Goal: Transaction & Acquisition: Purchase product/service

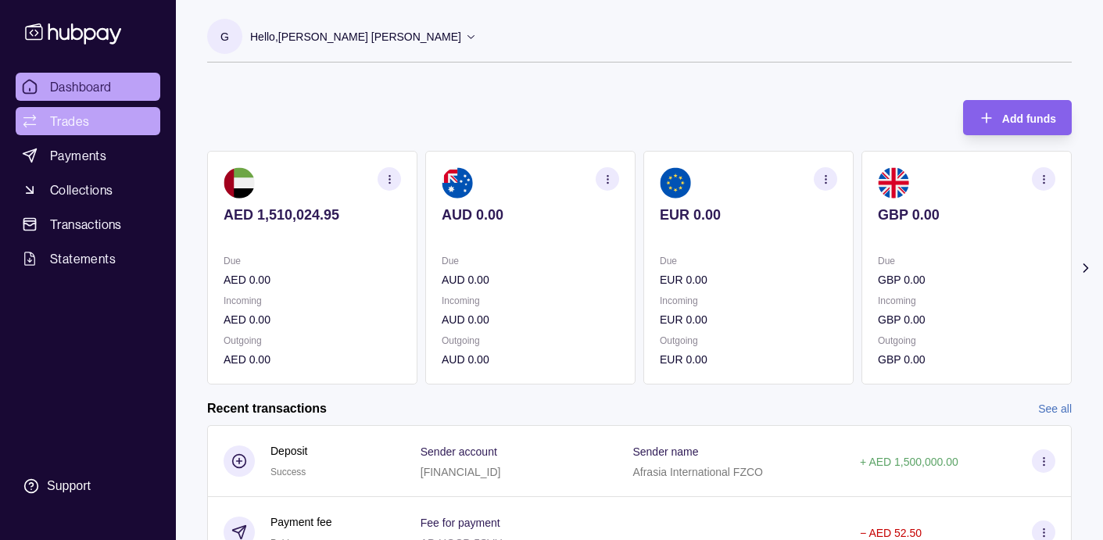
click at [83, 122] on span "Trades" at bounding box center [69, 121] width 39 height 19
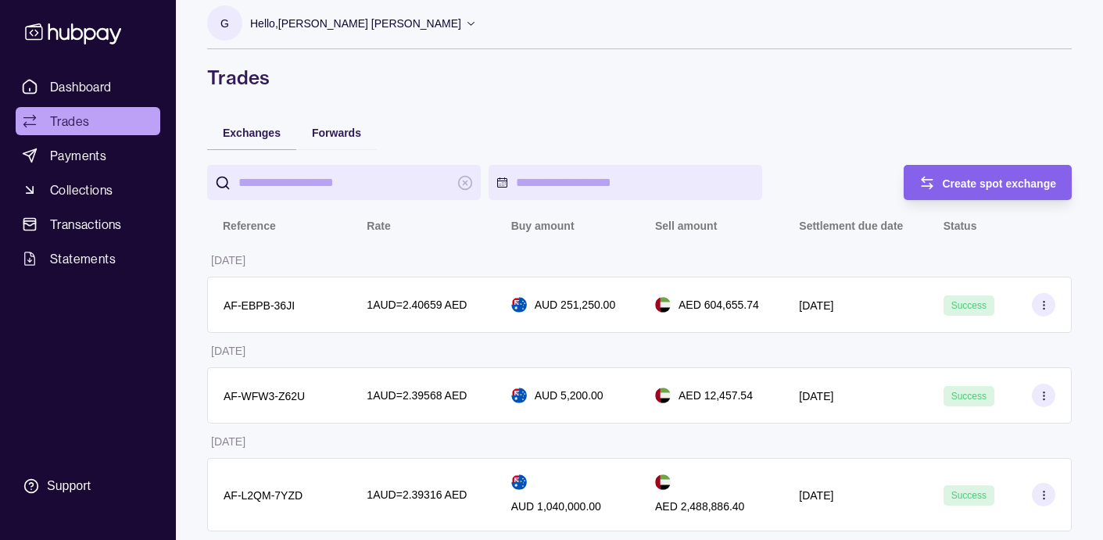
scroll to position [13, 0]
click at [92, 151] on span "Payments" at bounding box center [78, 155] width 56 height 19
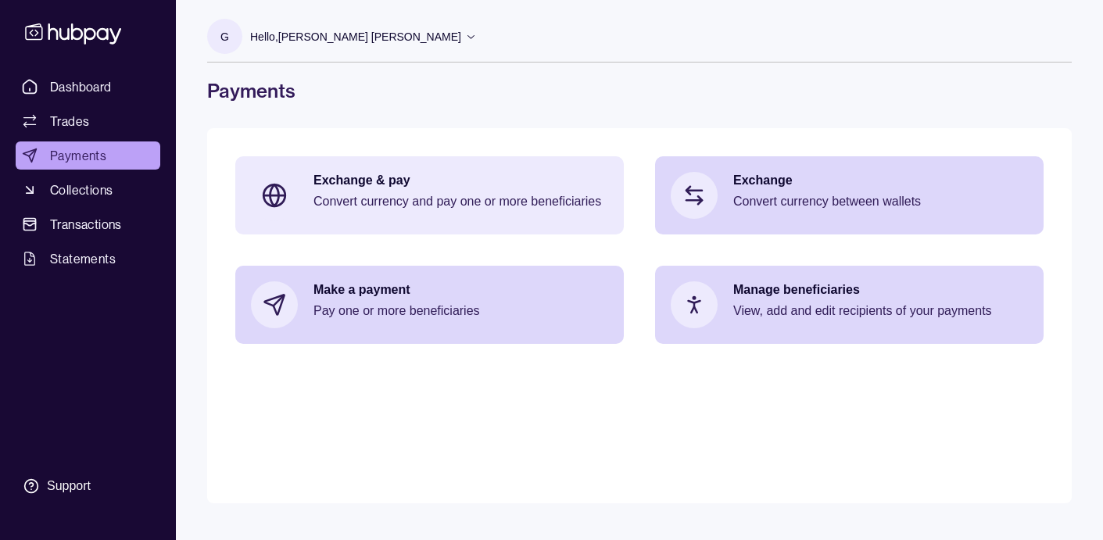
click at [386, 198] on p "Convert currency and pay one or more beneficiaries" at bounding box center [460, 201] width 295 height 17
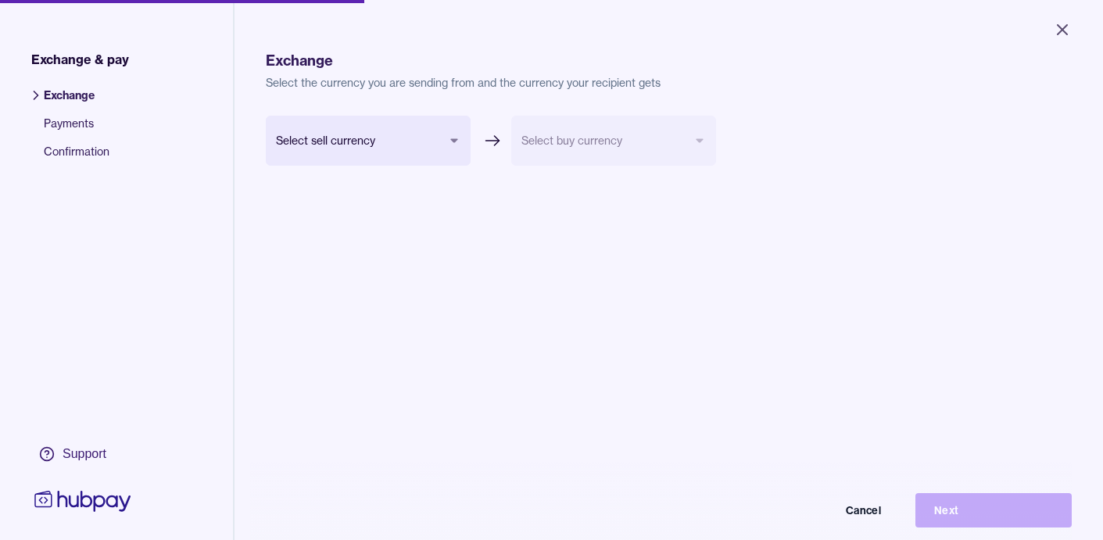
click at [368, 136] on body "Close Exchange & pay Exchange Payments Confirmation Support Exchange Select the…" at bounding box center [551, 270] width 1103 height 540
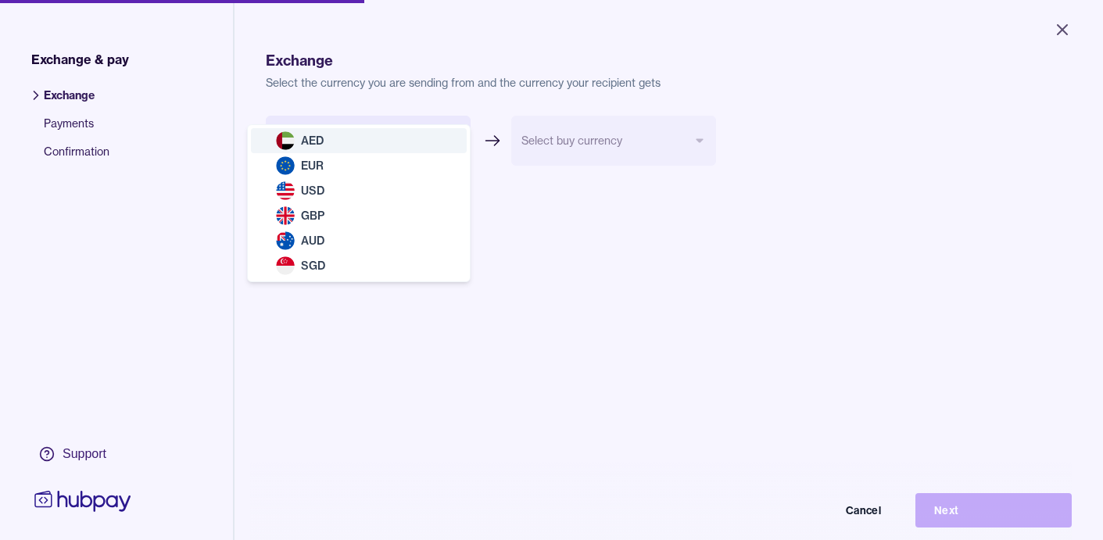
select select "***"
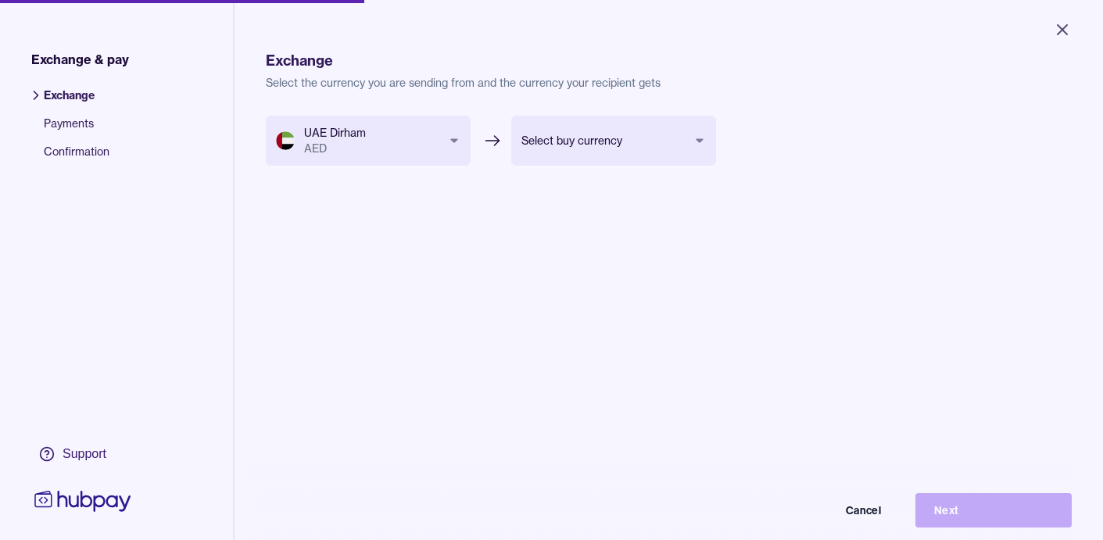
click at [586, 151] on body "Close Exchange & pay Exchange Payments Confirmation Support Exchange Select the…" at bounding box center [551, 270] width 1103 height 540
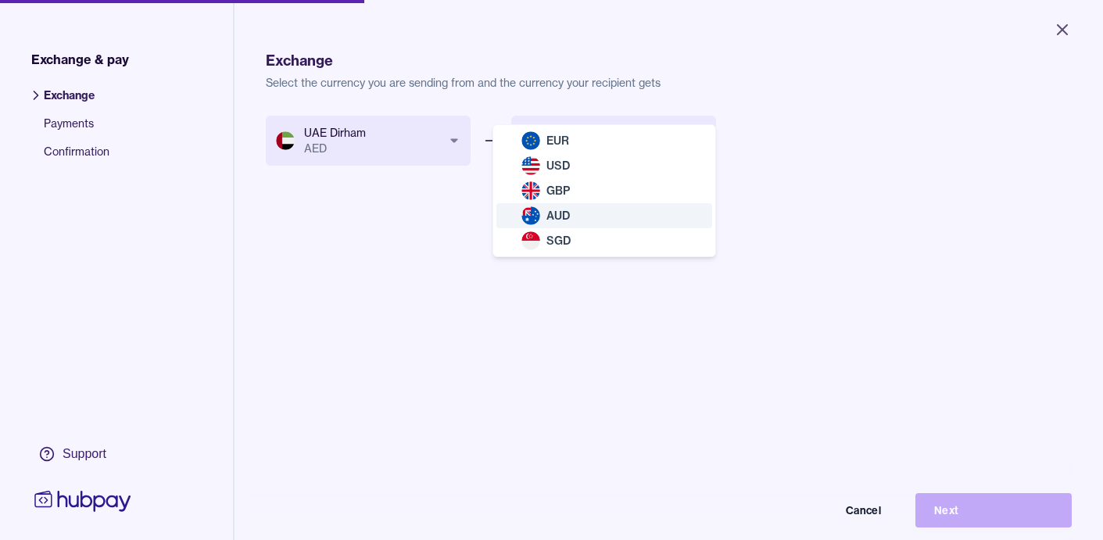
select select "***"
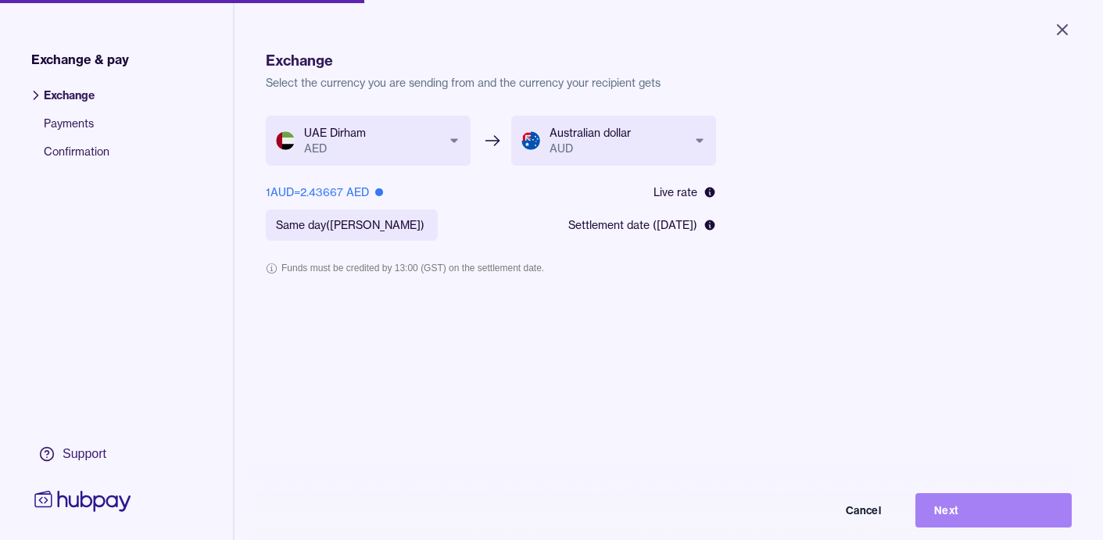
click at [958, 512] on button "Next" at bounding box center [993, 510] width 156 height 34
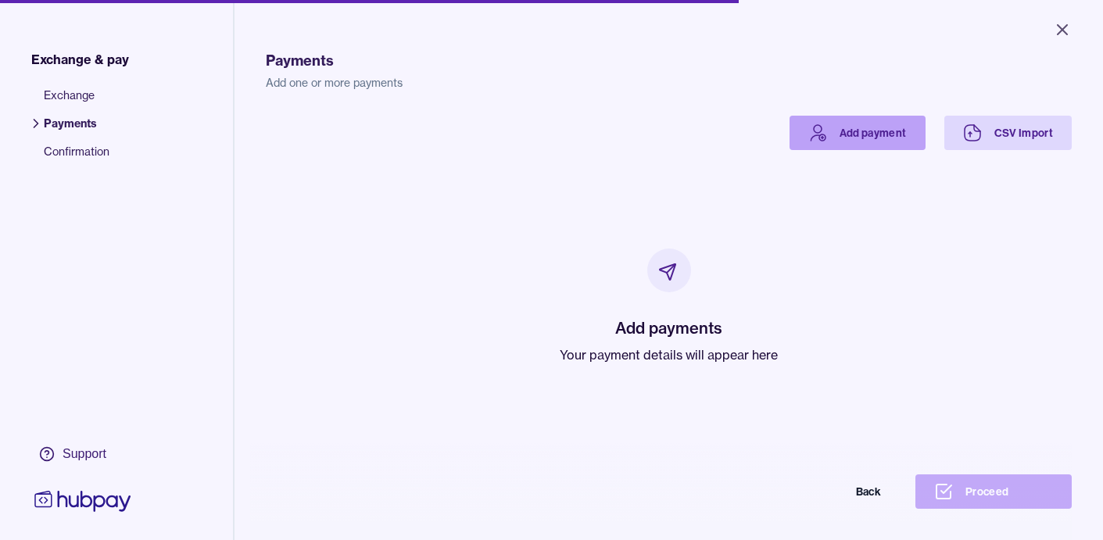
click at [875, 140] on link "Add payment" at bounding box center [857, 133] width 136 height 34
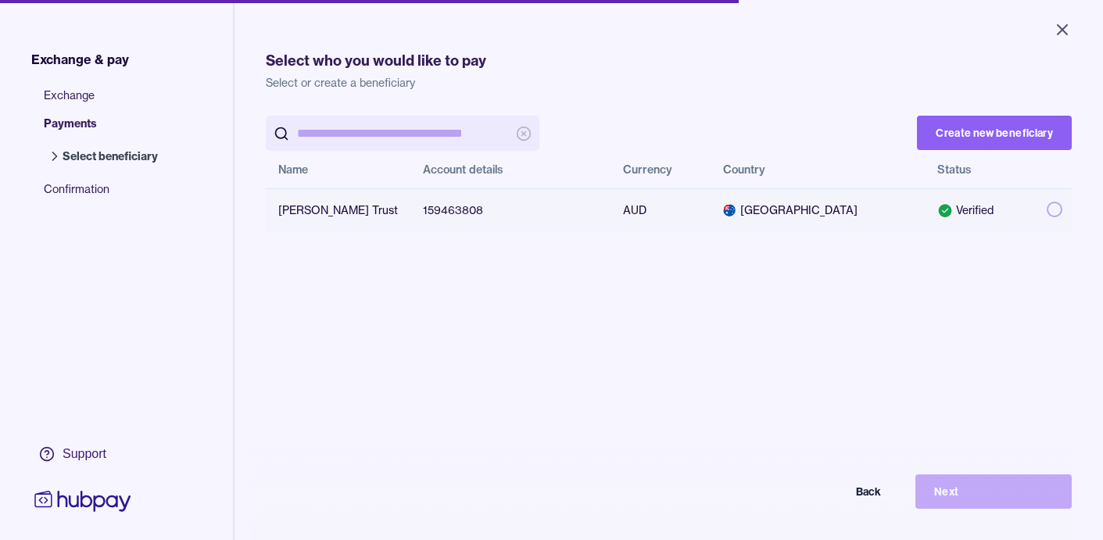
click at [1047, 210] on button "button" at bounding box center [1055, 210] width 16 height 16
click at [981, 493] on button "Next" at bounding box center [993, 491] width 156 height 34
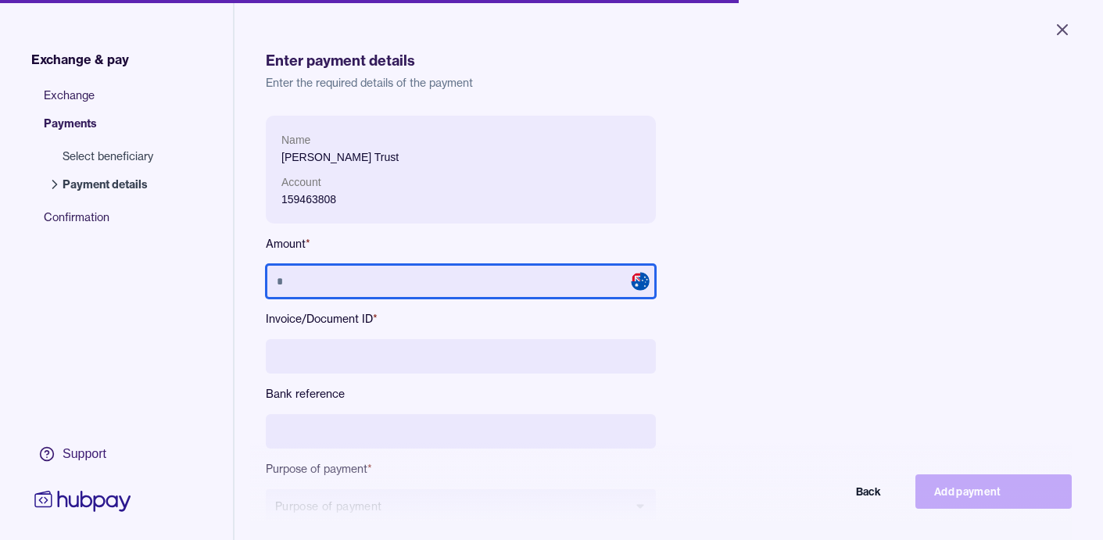
click at [368, 278] on input "text" at bounding box center [461, 281] width 390 height 34
type input "*******"
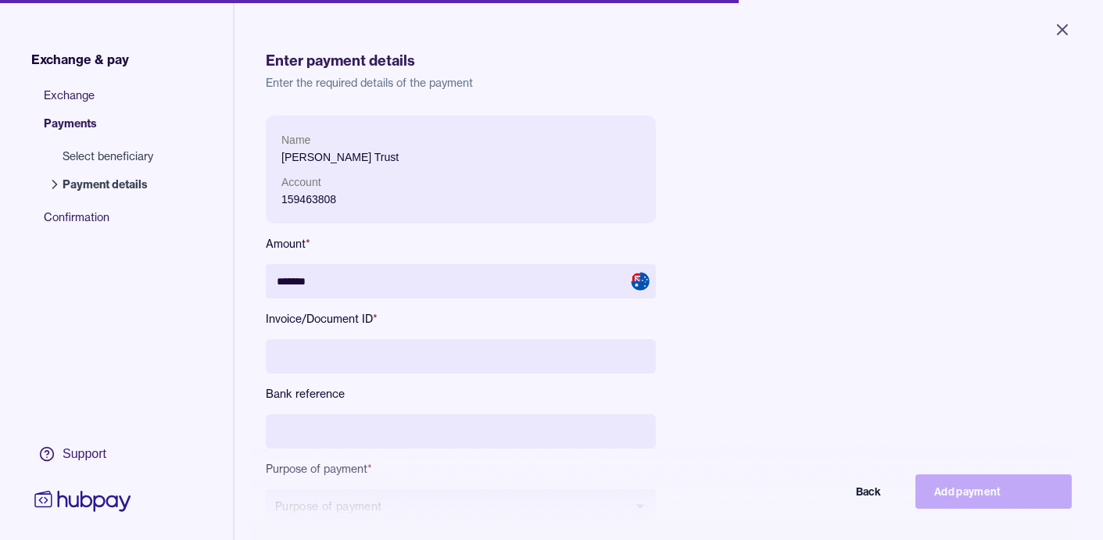
click at [381, 358] on input at bounding box center [461, 356] width 390 height 34
type input "********"
click at [447, 430] on input at bounding box center [461, 431] width 390 height 34
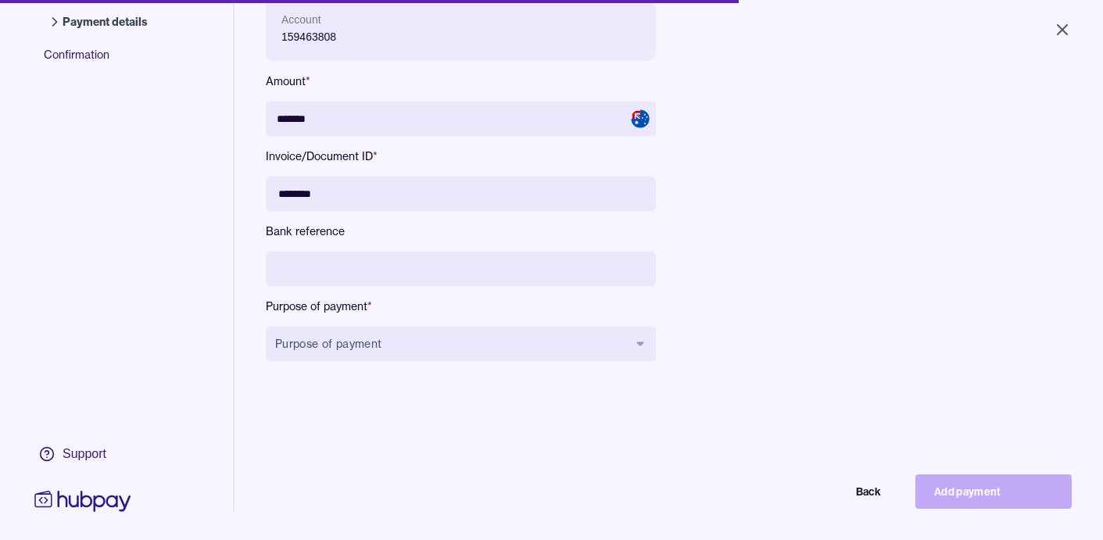
scroll to position [169, 0]
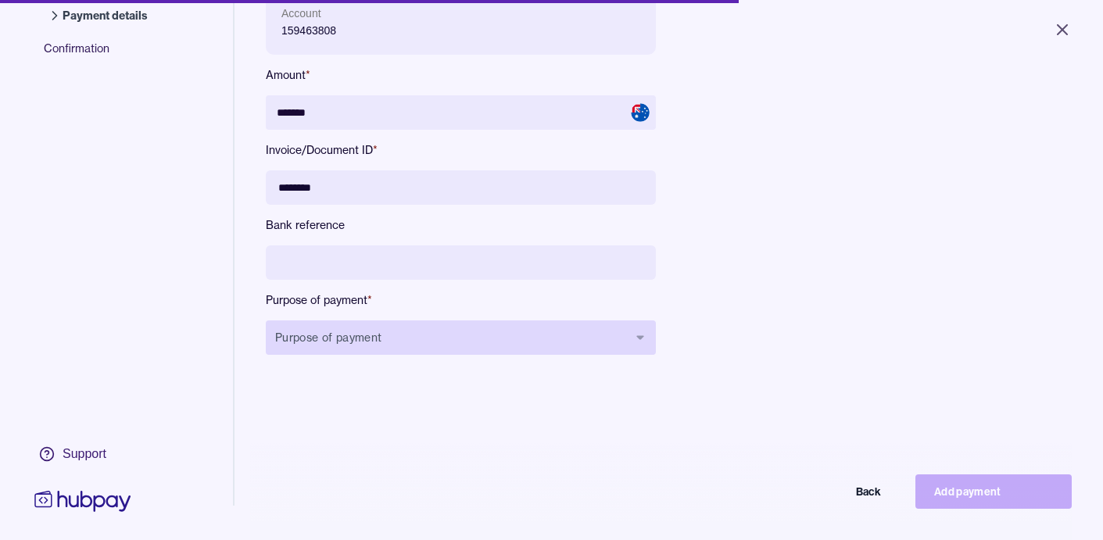
click at [422, 327] on button "Purpose of payment" at bounding box center [461, 337] width 390 height 34
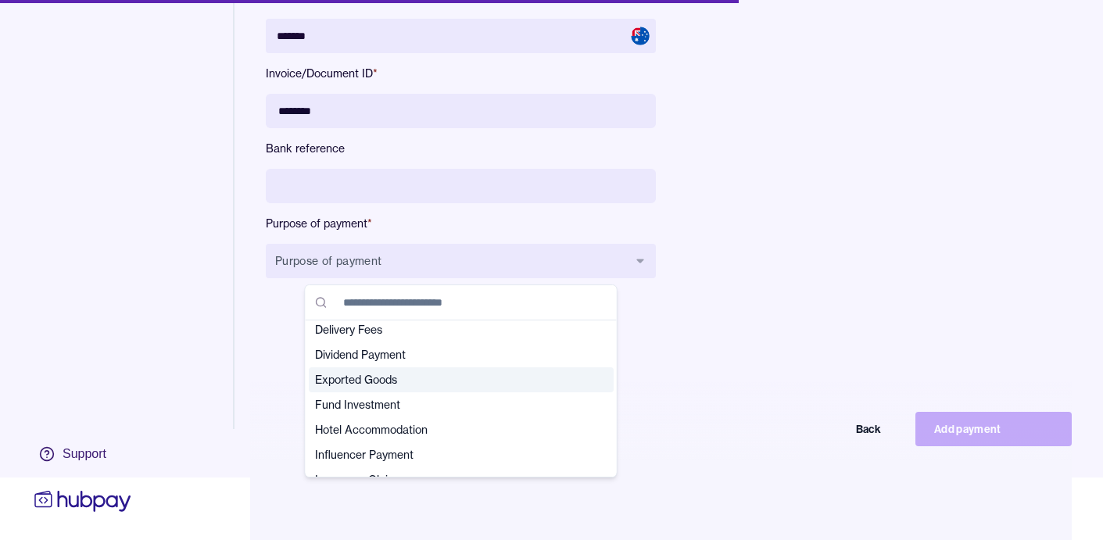
scroll to position [149, 0]
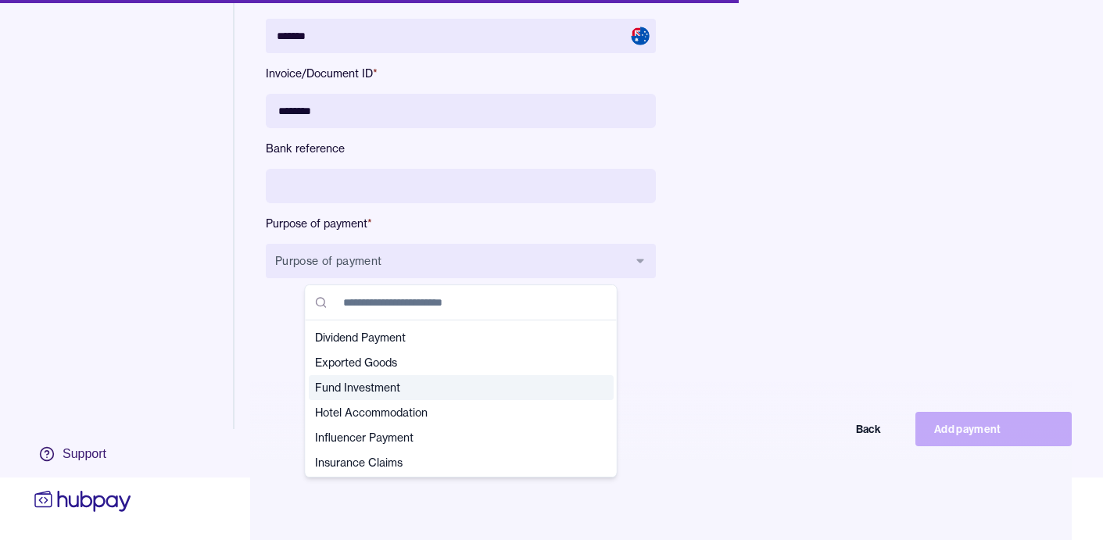
click at [389, 386] on span "Fund Investment" at bounding box center [452, 388] width 274 height 16
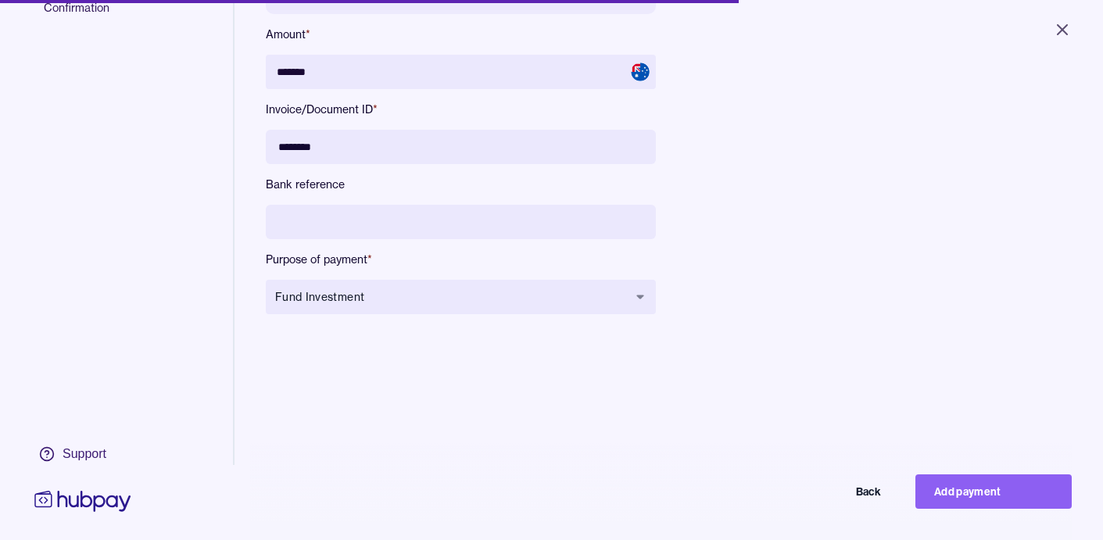
scroll to position [236, 0]
click at [968, 492] on button "Add payment" at bounding box center [993, 491] width 156 height 34
type input "******"
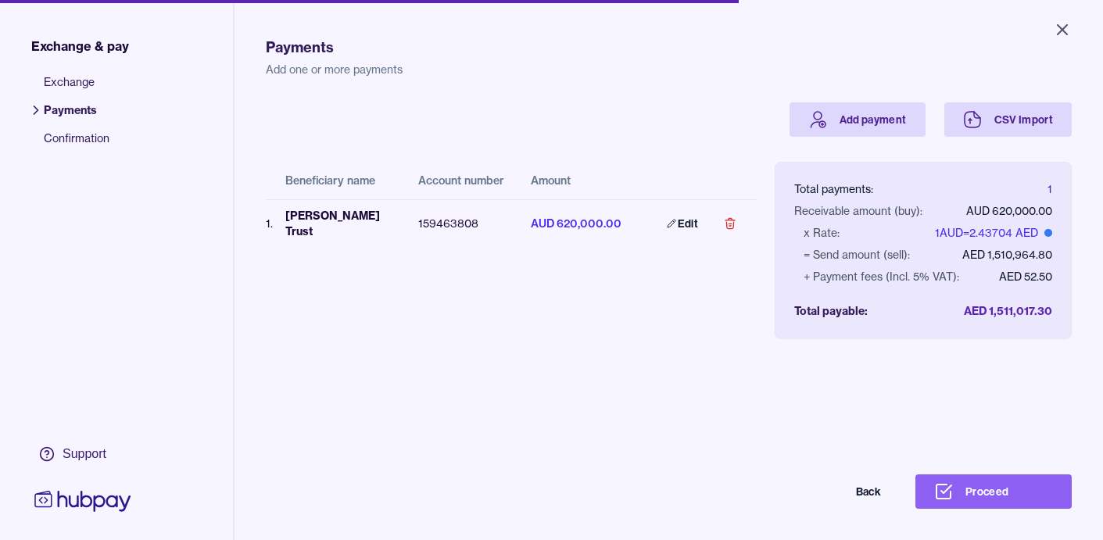
scroll to position [7, 0]
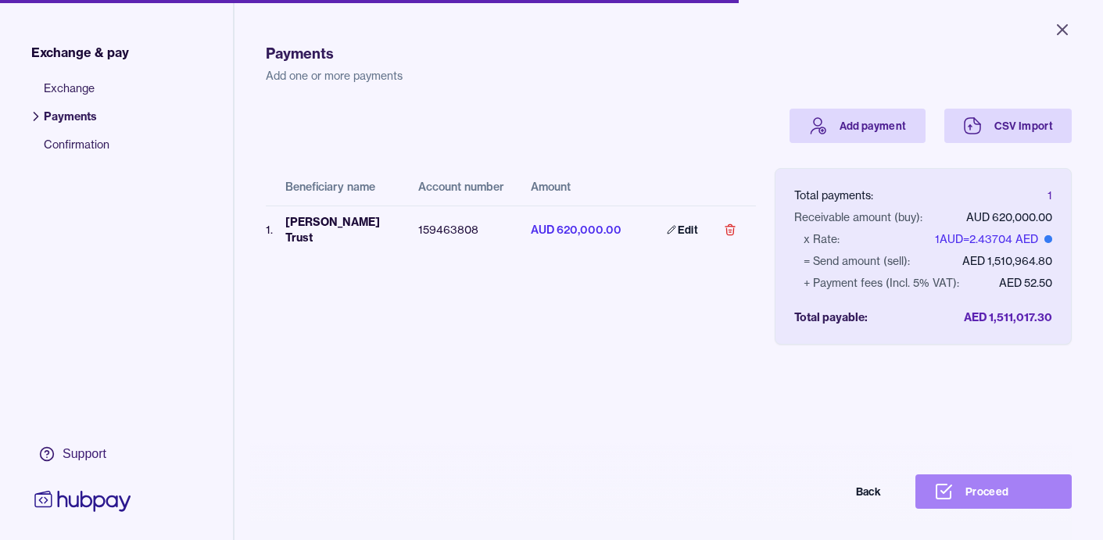
click at [997, 489] on button "Proceed" at bounding box center [993, 491] width 156 height 34
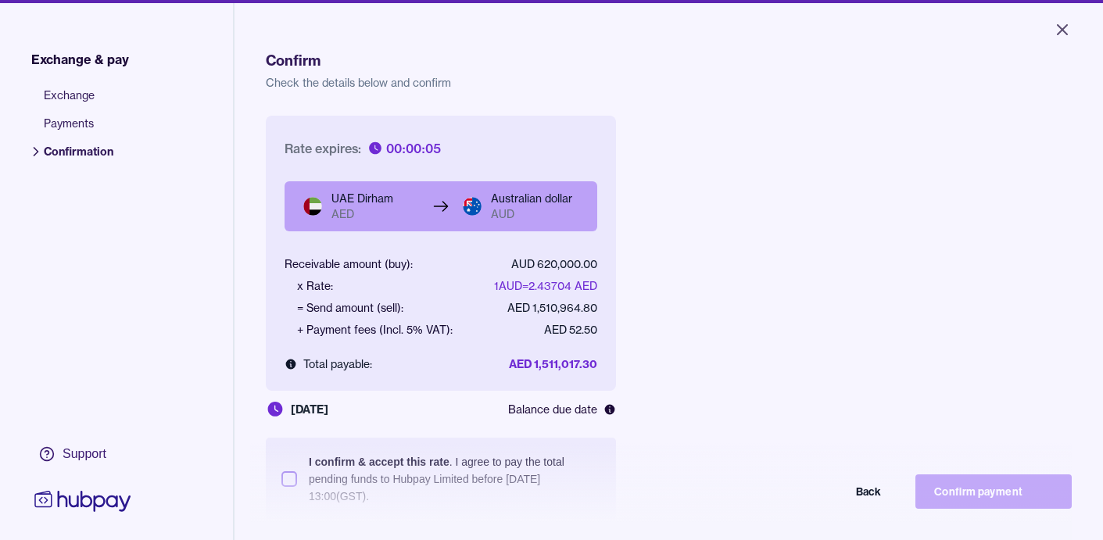
click at [290, 479] on div "Back Confirm payment" at bounding box center [551, 491] width 1040 height 34
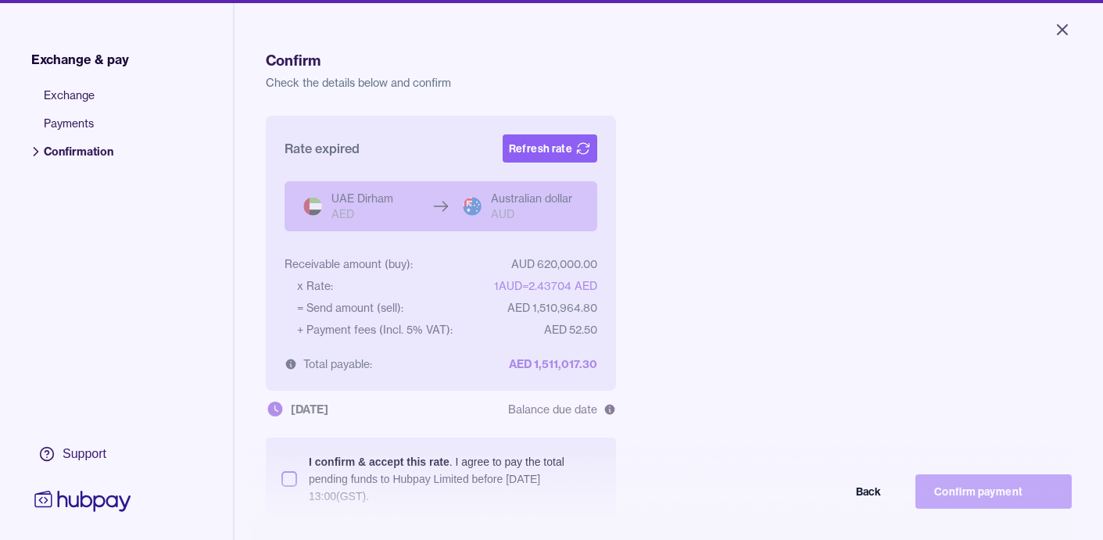
click at [290, 479] on div "Back Confirm payment" at bounding box center [551, 491] width 1040 height 34
click at [545, 152] on button "Refresh rate" at bounding box center [550, 148] width 95 height 28
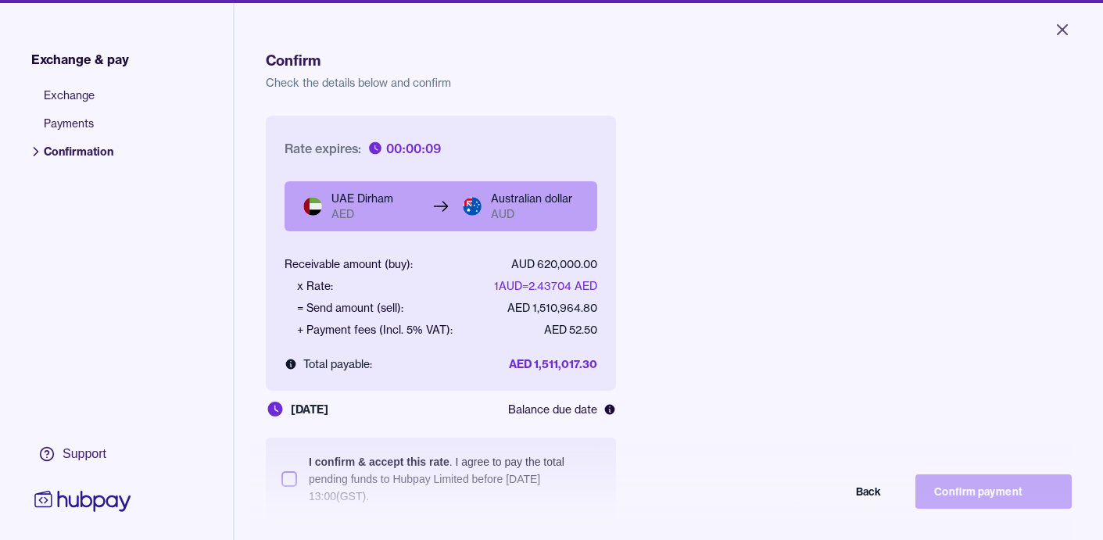
click at [288, 482] on div "Back Confirm payment" at bounding box center [551, 491] width 1040 height 34
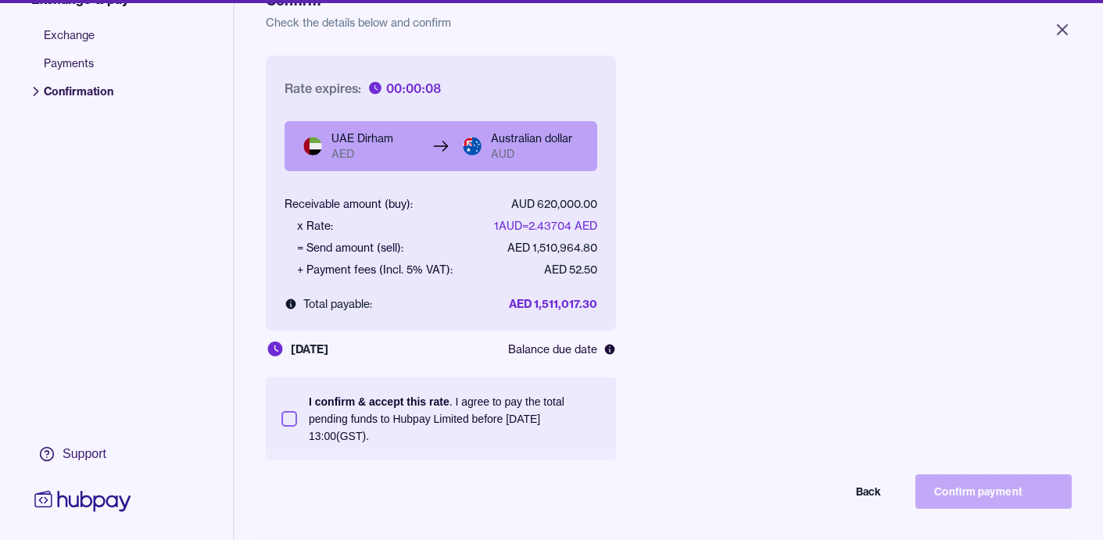
scroll to position [66, 0]
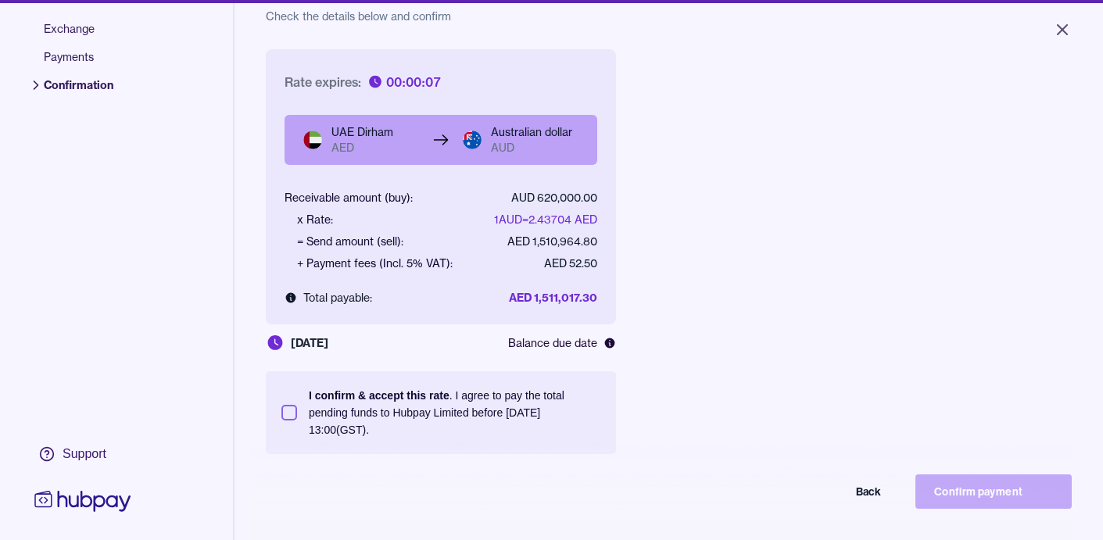
click at [295, 409] on button "I confirm & accept this rate . I agree to pay the total pending funds to Hubpay…" at bounding box center [289, 413] width 16 height 16
click at [994, 491] on button "Confirm payment" at bounding box center [993, 491] width 156 height 34
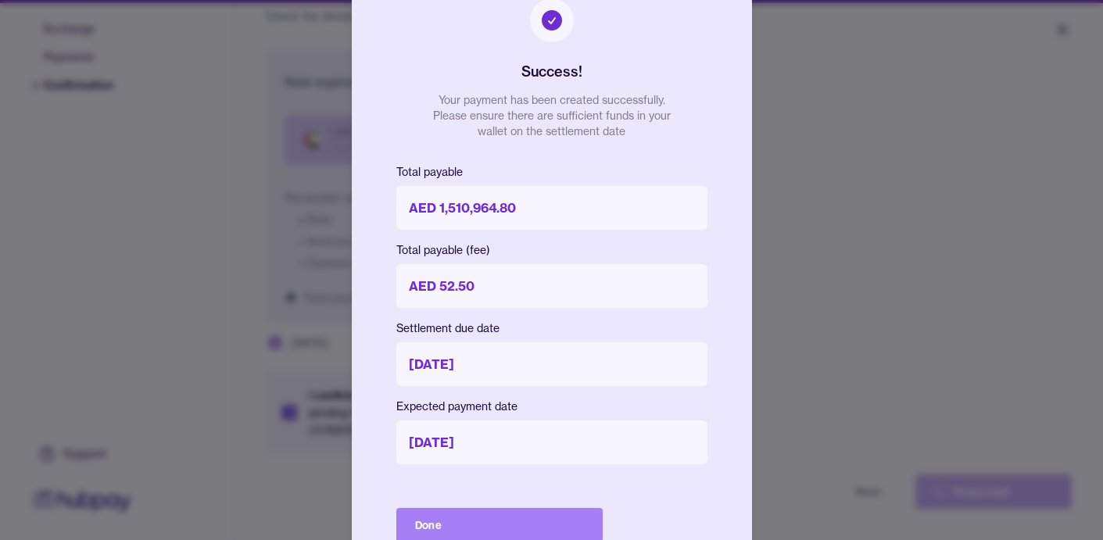
click at [442, 523] on button "Done" at bounding box center [499, 525] width 206 height 34
